Goal: Use online tool/utility: Utilize a website feature to perform a specific function

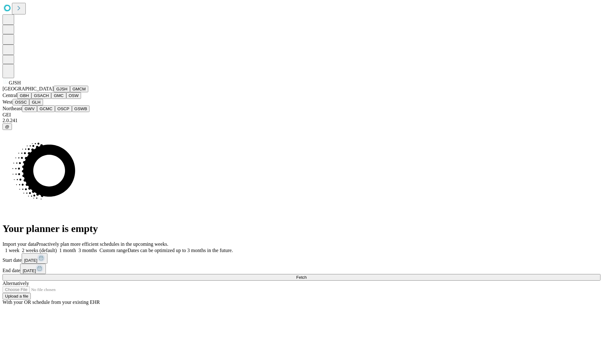
click at [54, 92] on button "GJSH" at bounding box center [62, 89] width 16 height 7
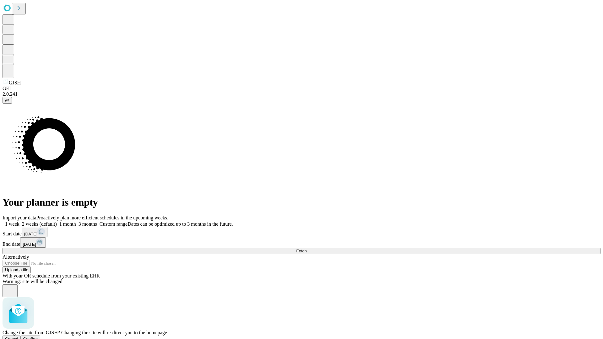
click at [38, 337] on span "Confirm" at bounding box center [30, 339] width 15 height 5
click at [76, 222] on label "1 month" at bounding box center [66, 224] width 19 height 5
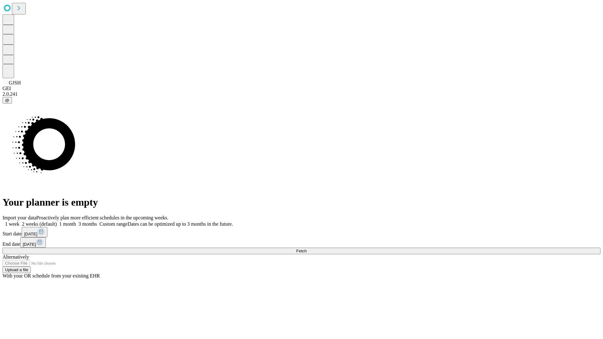
click at [307, 249] on span "Fetch" at bounding box center [301, 251] width 10 height 5
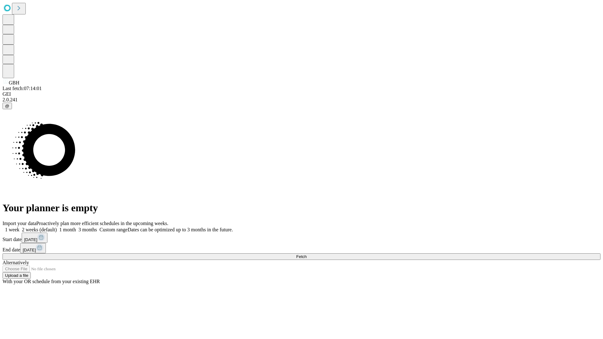
click at [76, 227] on label "1 month" at bounding box center [66, 229] width 19 height 5
click at [307, 255] on span "Fetch" at bounding box center [301, 257] width 10 height 5
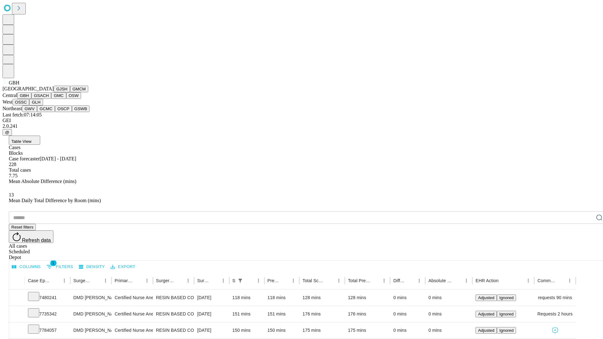
click at [49, 99] on button "GSACH" at bounding box center [41, 95] width 20 height 7
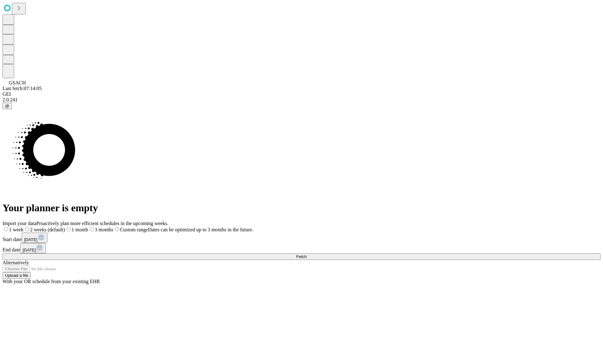
click at [307, 255] on span "Fetch" at bounding box center [301, 257] width 10 height 5
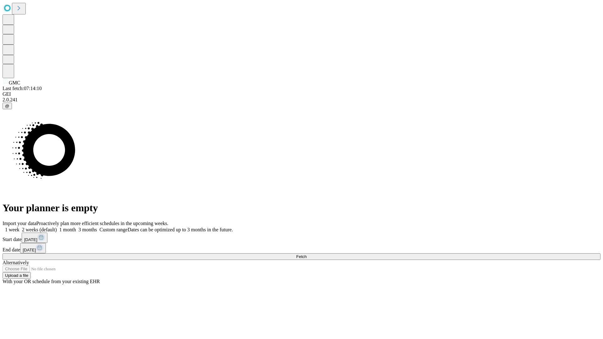
click at [76, 227] on label "1 month" at bounding box center [66, 229] width 19 height 5
click at [307, 255] on span "Fetch" at bounding box center [301, 257] width 10 height 5
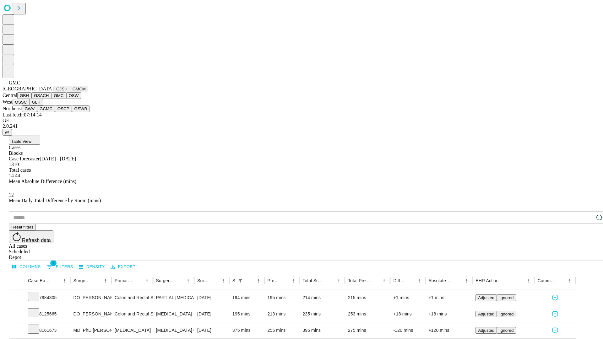
click at [66, 99] on button "OSW" at bounding box center [73, 95] width 15 height 7
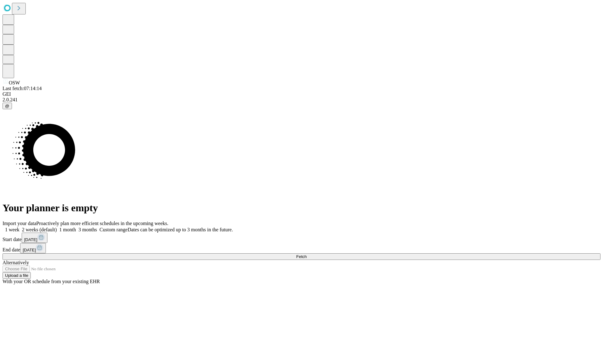
click at [76, 227] on label "1 month" at bounding box center [66, 229] width 19 height 5
click at [307, 255] on span "Fetch" at bounding box center [301, 257] width 10 height 5
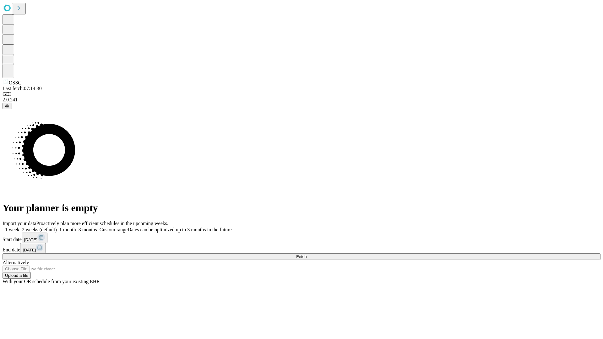
click at [76, 227] on label "1 month" at bounding box center [66, 229] width 19 height 5
click at [307, 255] on span "Fetch" at bounding box center [301, 257] width 10 height 5
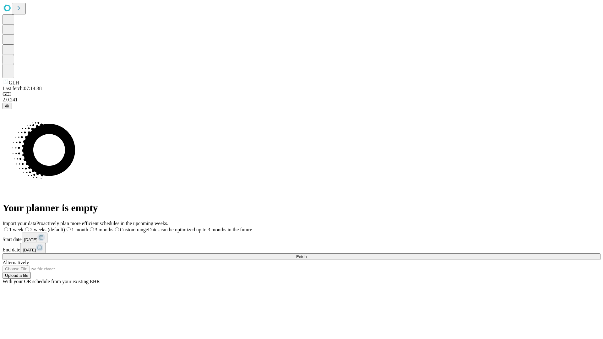
click at [307, 255] on span "Fetch" at bounding box center [301, 257] width 10 height 5
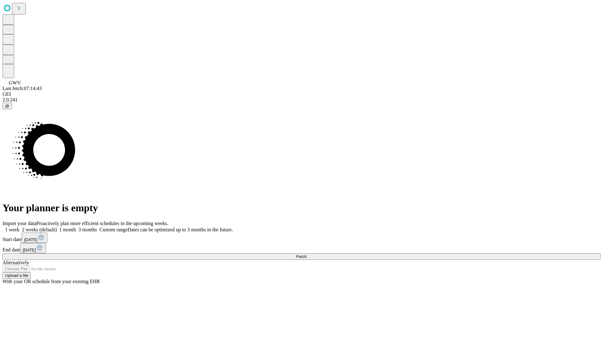
click at [76, 227] on label "1 month" at bounding box center [66, 229] width 19 height 5
click at [307, 255] on span "Fetch" at bounding box center [301, 257] width 10 height 5
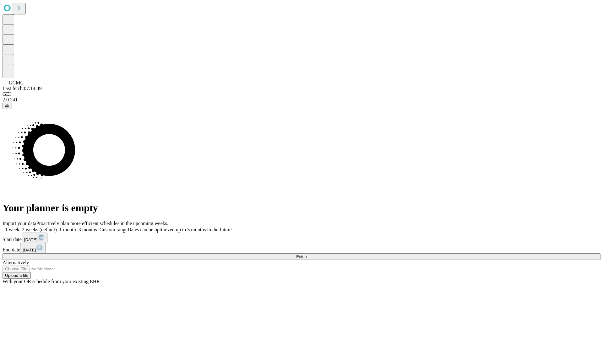
click at [76, 227] on label "1 month" at bounding box center [66, 229] width 19 height 5
click at [307, 255] on span "Fetch" at bounding box center [301, 257] width 10 height 5
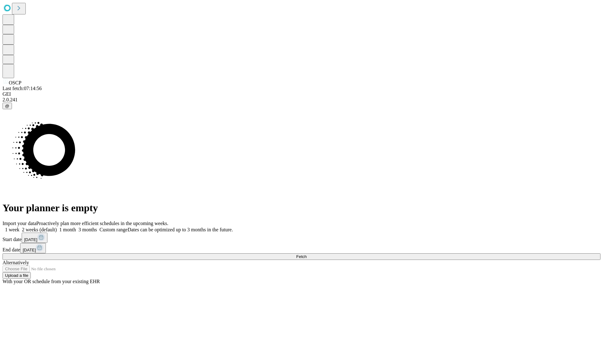
click at [76, 227] on label "1 month" at bounding box center [66, 229] width 19 height 5
click at [307, 255] on span "Fetch" at bounding box center [301, 257] width 10 height 5
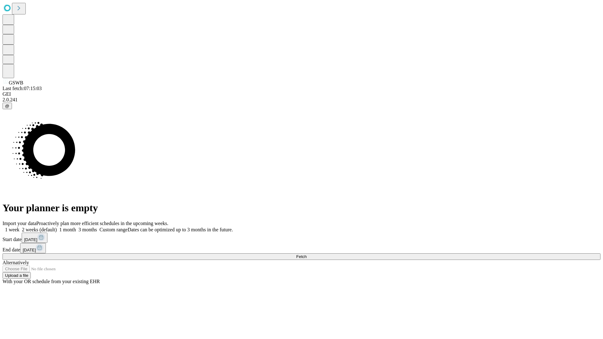
click at [76, 227] on label "1 month" at bounding box center [66, 229] width 19 height 5
click at [307, 255] on span "Fetch" at bounding box center [301, 257] width 10 height 5
